Goal: Use online tool/utility: Utilize a website feature to perform a specific function

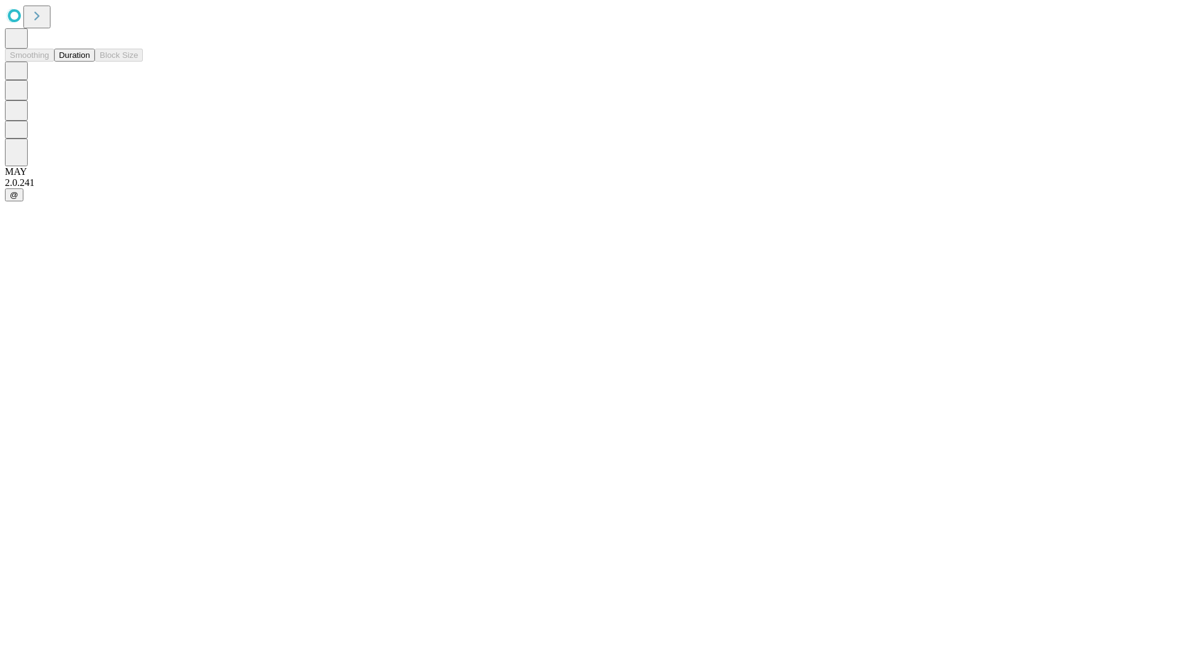
click at [90, 62] on button "Duration" at bounding box center [74, 55] width 41 height 13
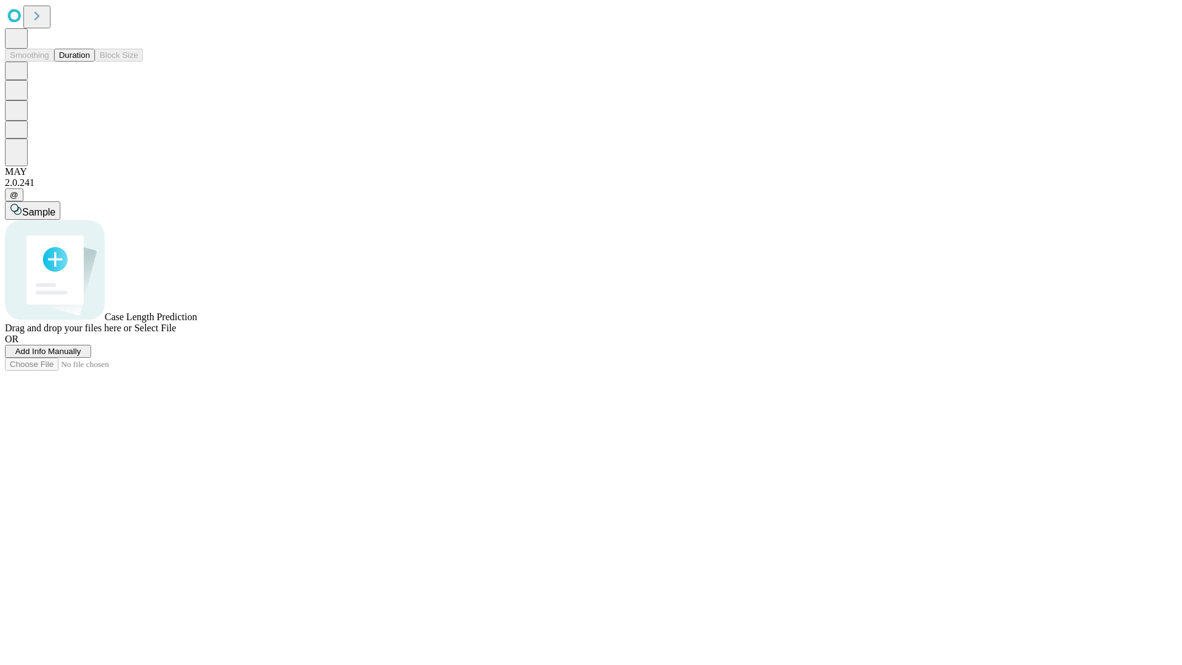
click at [176, 333] on span "Select File" at bounding box center [155, 328] width 42 height 10
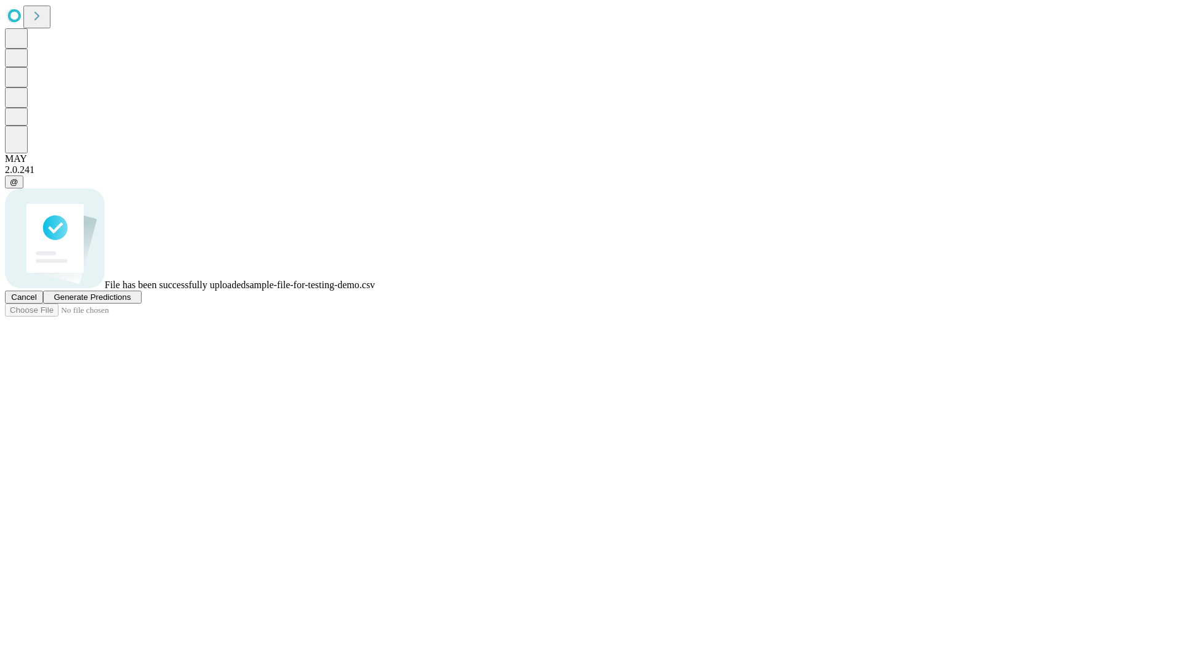
click at [130, 302] on span "Generate Predictions" at bounding box center [92, 296] width 77 height 9
